Goal: Check status: Check status

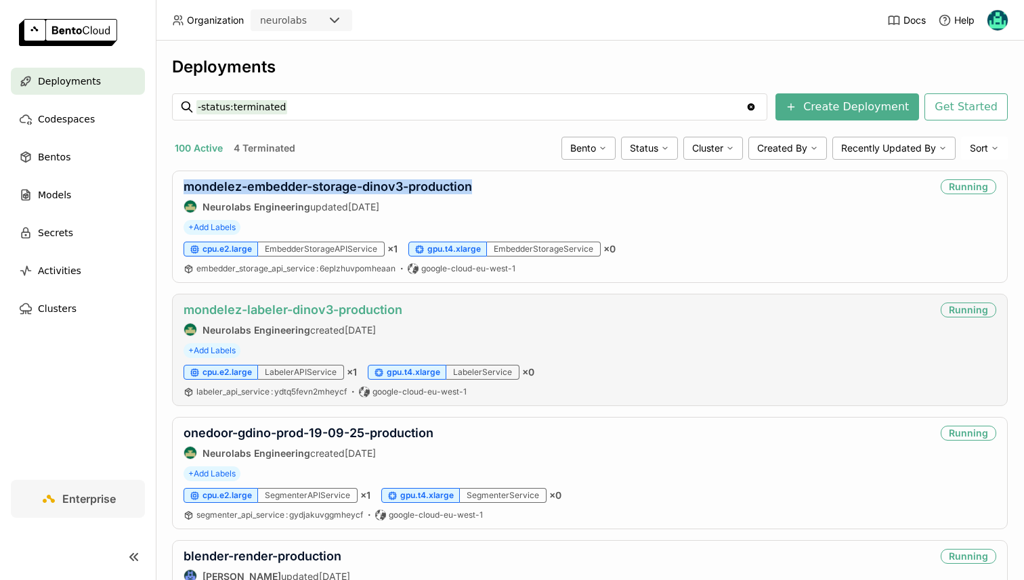
click at [299, 314] on link "mondelez-labeler-dinov3-production" at bounding box center [293, 310] width 219 height 14
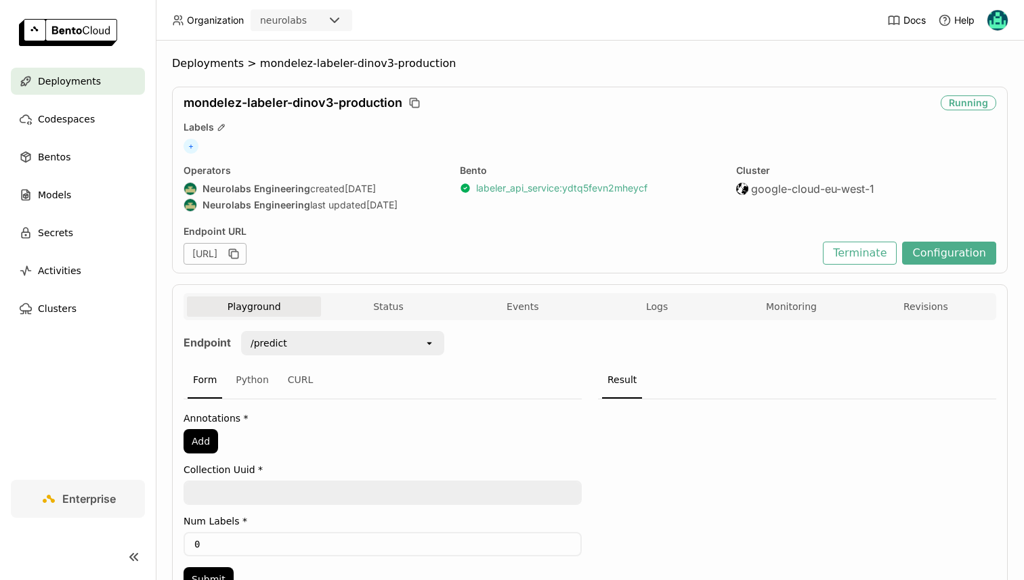
click at [551, 186] on link "labeler_api_service : ydtq5fevn2mheycf" at bounding box center [561, 188] width 171 height 12
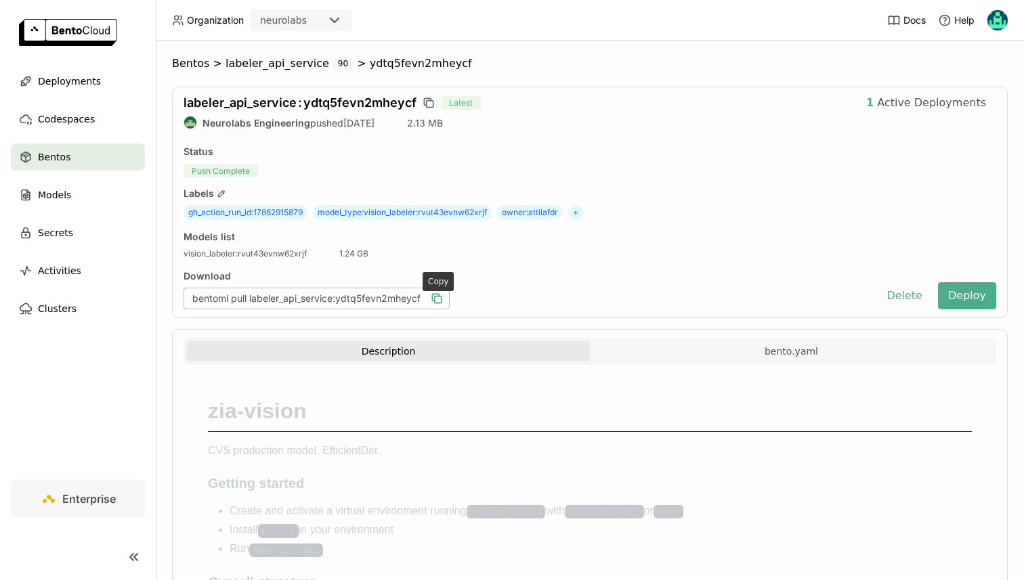
click at [436, 294] on icon "button" at bounding box center [437, 299] width 14 height 14
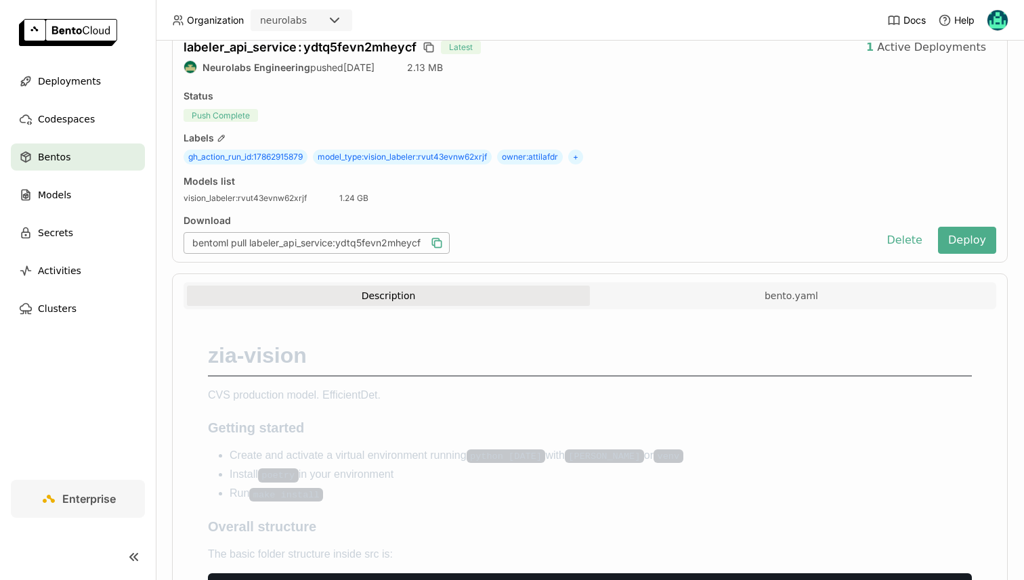
click at [450, 241] on div "bentoml pull labeler_api_service:ydtq5fevn2mheycf" at bounding box center [317, 243] width 266 height 22
click at [442, 242] on icon "button" at bounding box center [437, 243] width 14 height 14
copy link "vision_labeler : rvut43evnw62xrjf 1.24 GB"
